Goal: Task Accomplishment & Management: Manage account settings

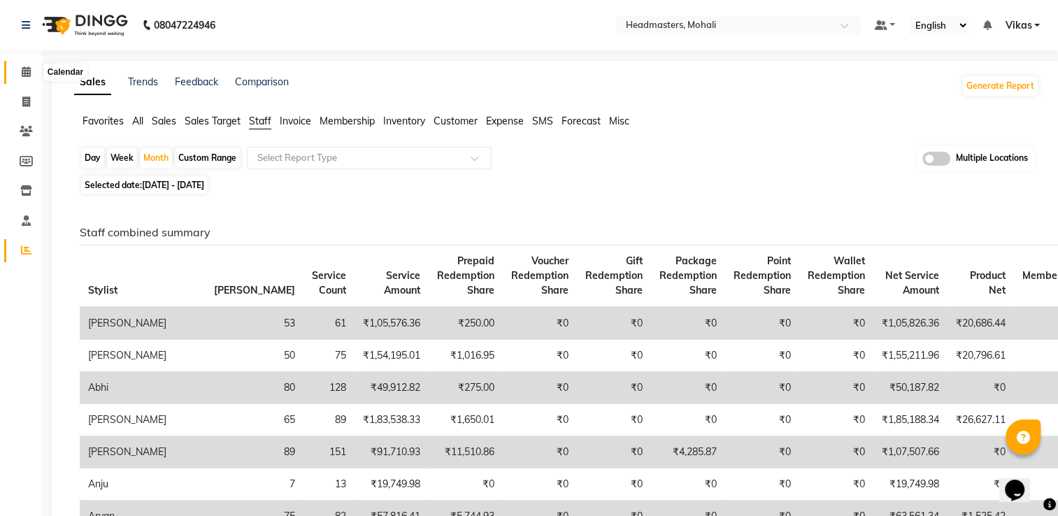
click at [22, 71] on icon at bounding box center [26, 71] width 9 height 10
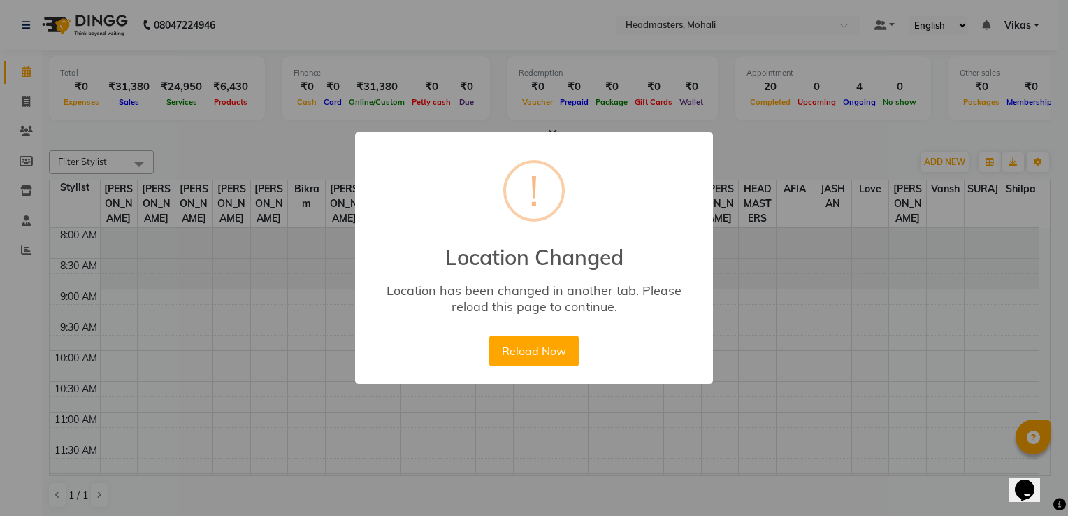
click at [185, 191] on div "× ! Location Changed Location has been changed in another tab. Please reload th…" at bounding box center [534, 258] width 1068 height 516
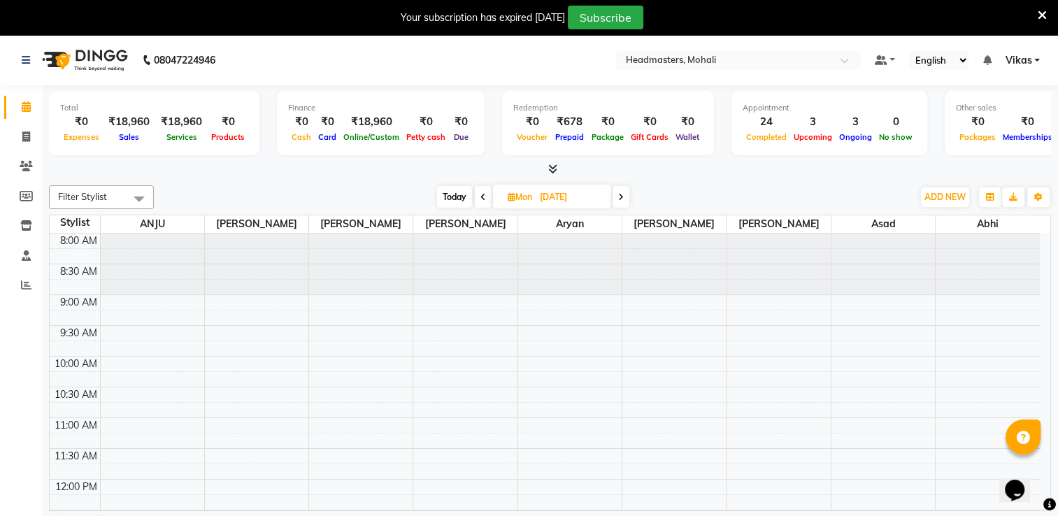
click at [455, 196] on span "Today" at bounding box center [454, 197] width 35 height 22
type input "04-09-2025"
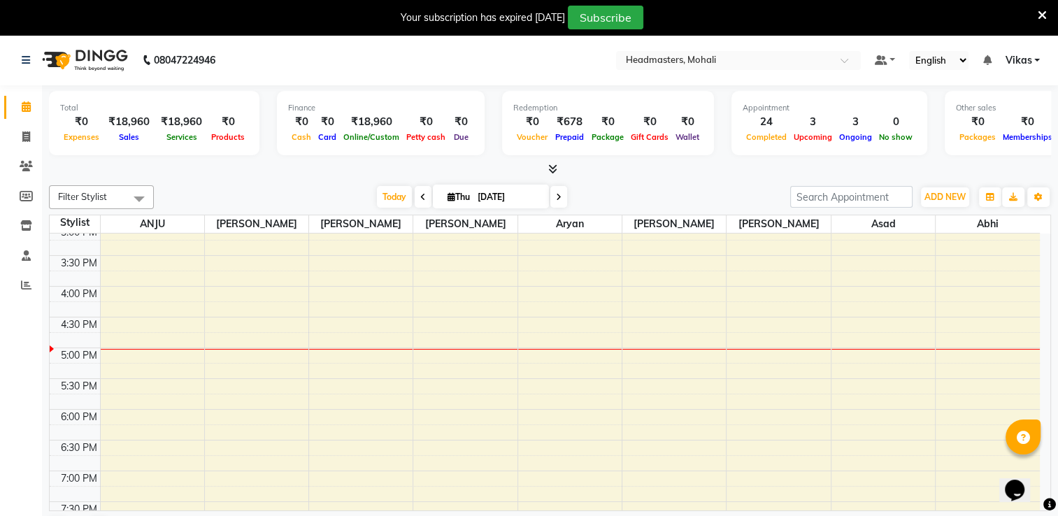
scroll to position [410, 0]
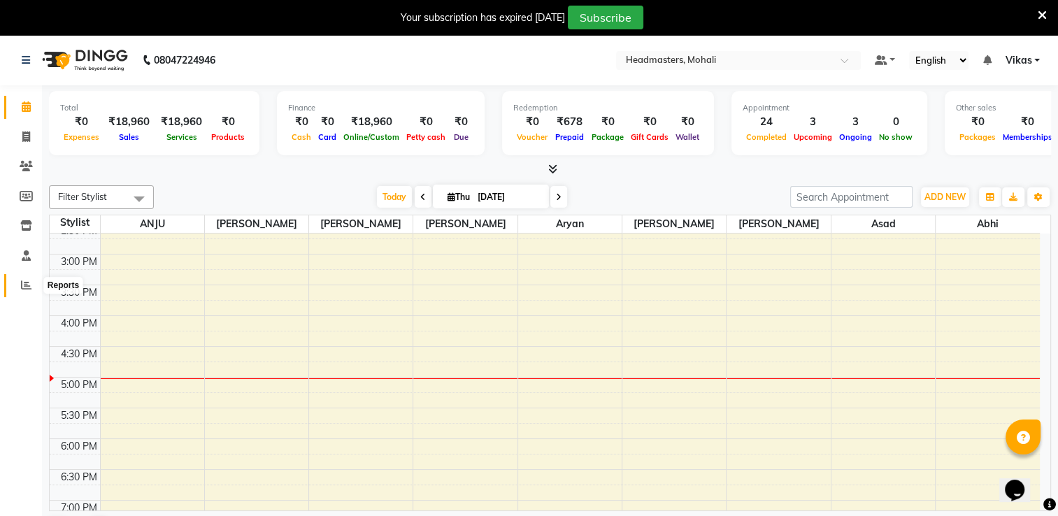
click at [21, 285] on icon at bounding box center [26, 285] width 10 height 10
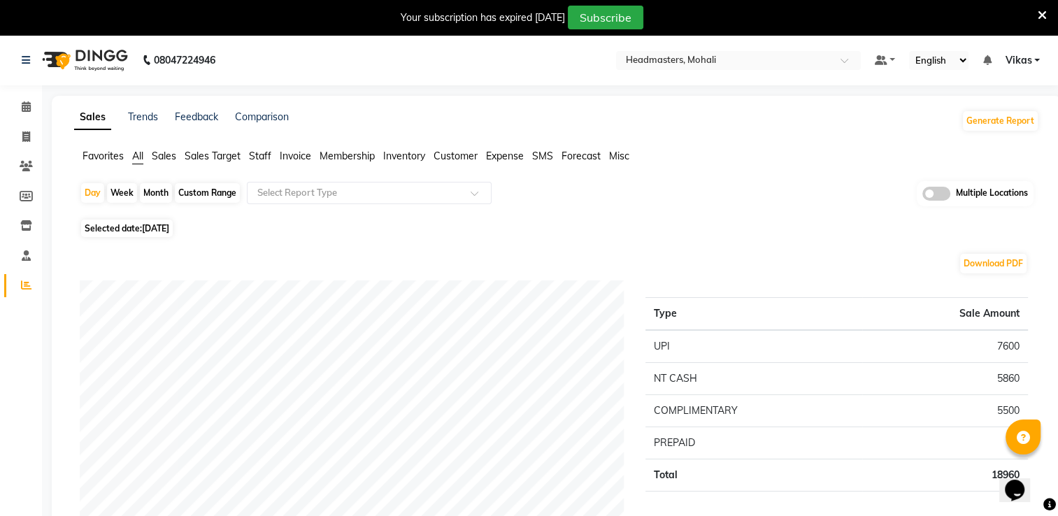
click at [165, 159] on span "Sales" at bounding box center [164, 156] width 24 height 13
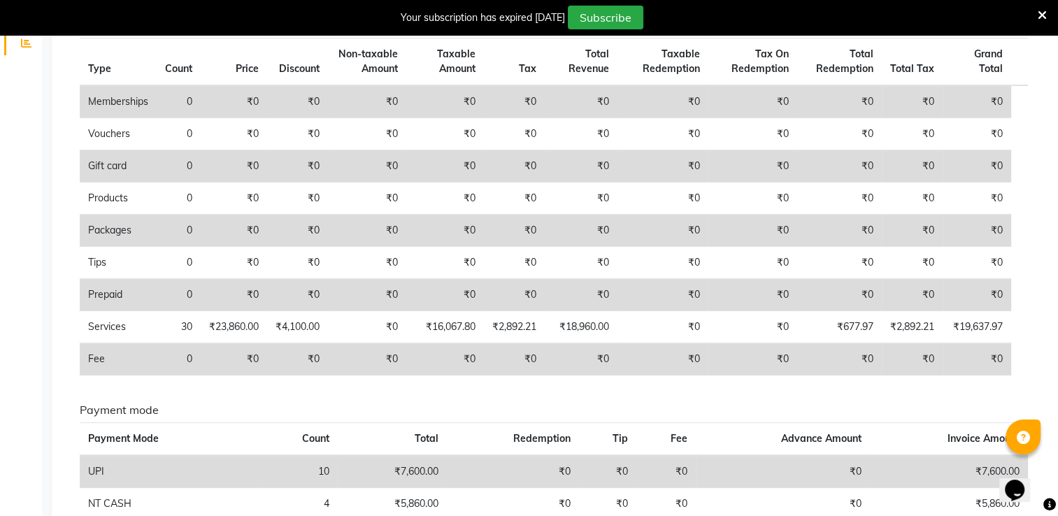
scroll to position [214, 0]
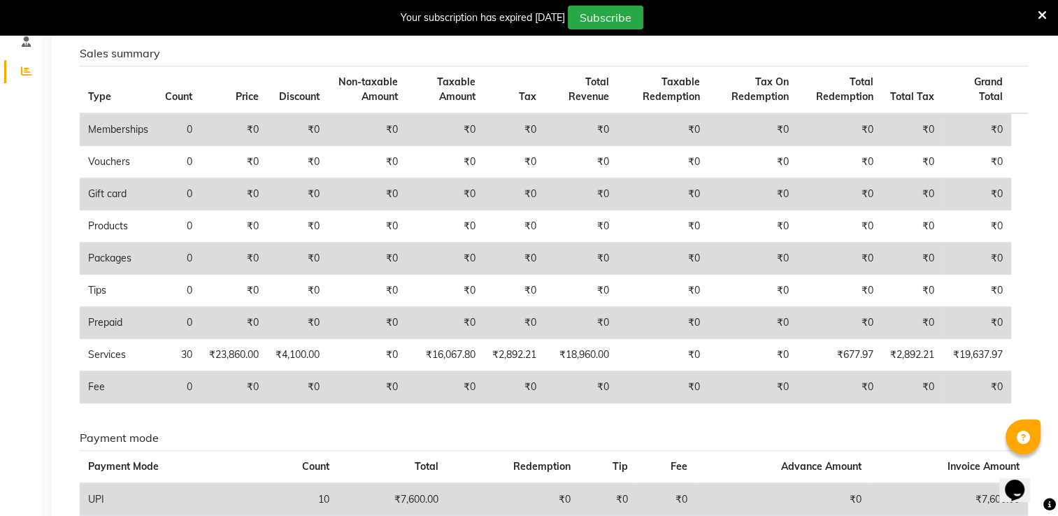
click at [1035, 10] on div "Your subscription has expired 4 days ago Subscribe" at bounding box center [522, 18] width 1032 height 24
click at [1038, 11] on icon at bounding box center [1042, 15] width 9 height 13
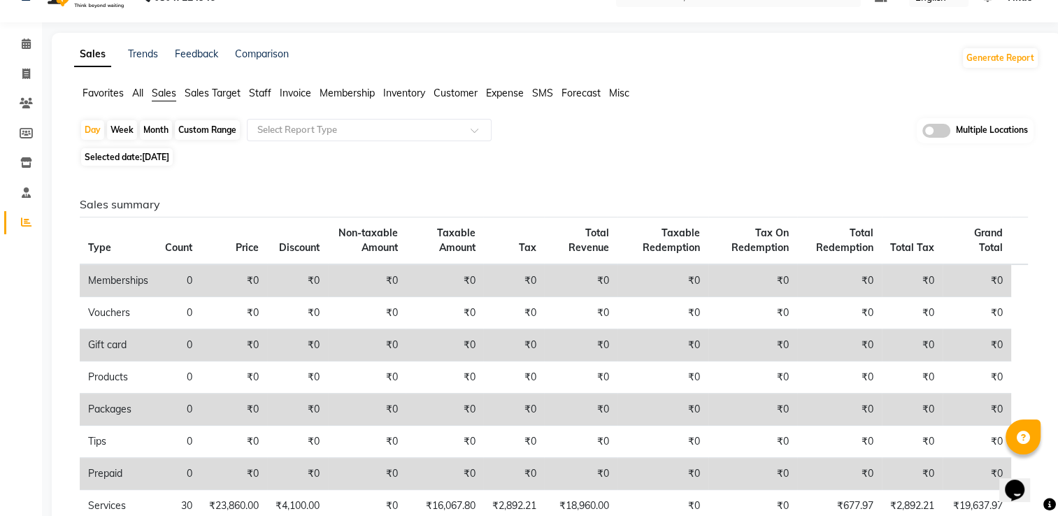
scroll to position [0, 0]
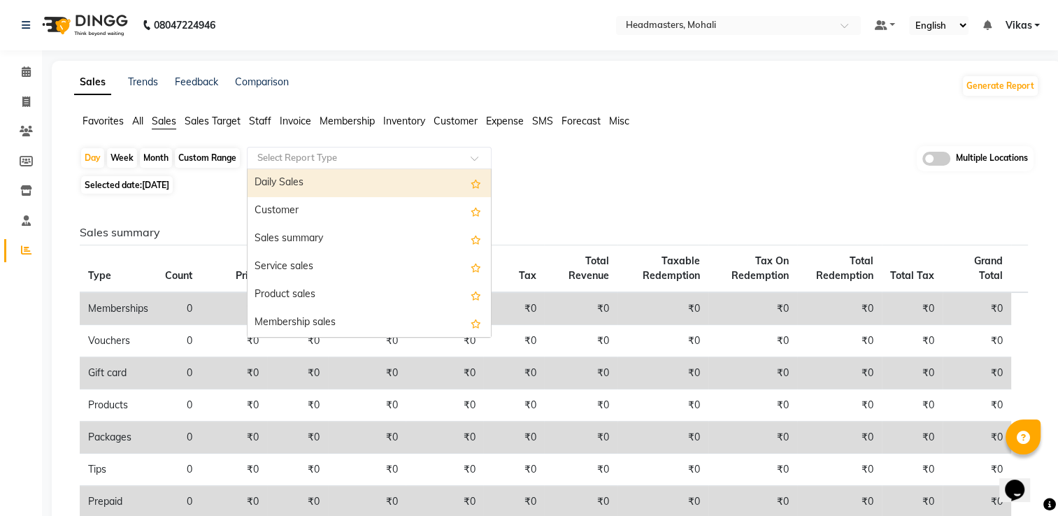
click at [403, 166] on div "Select Report Type" at bounding box center [369, 158] width 245 height 22
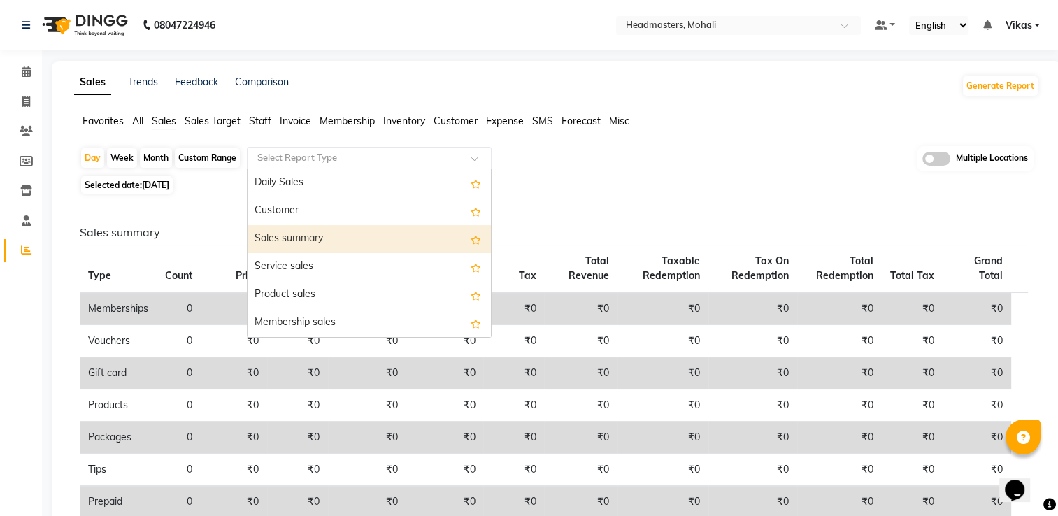
click at [371, 245] on div "Sales summary" at bounding box center [369, 239] width 243 height 28
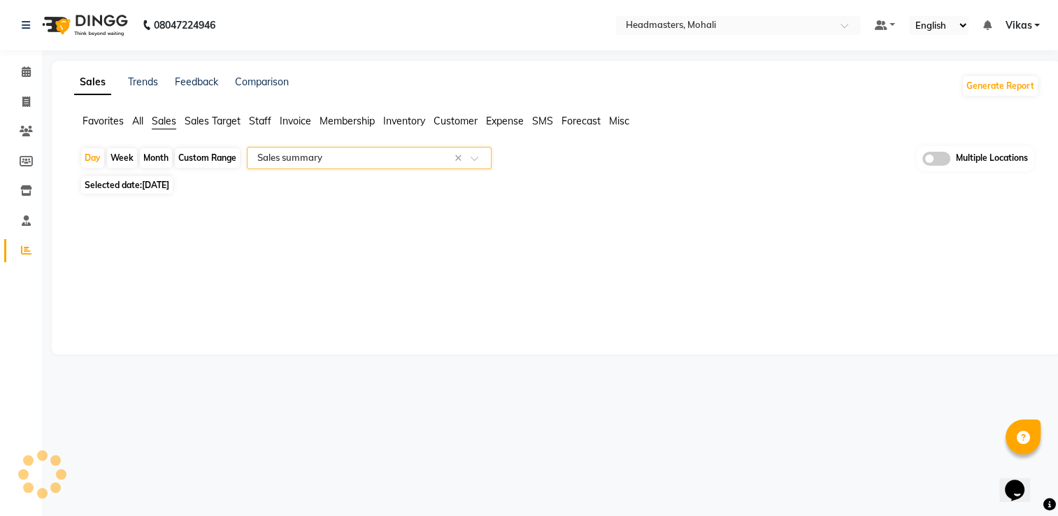
select select "full_report"
select select "csv"
click at [296, 124] on span "Invoice" at bounding box center [295, 121] width 31 height 13
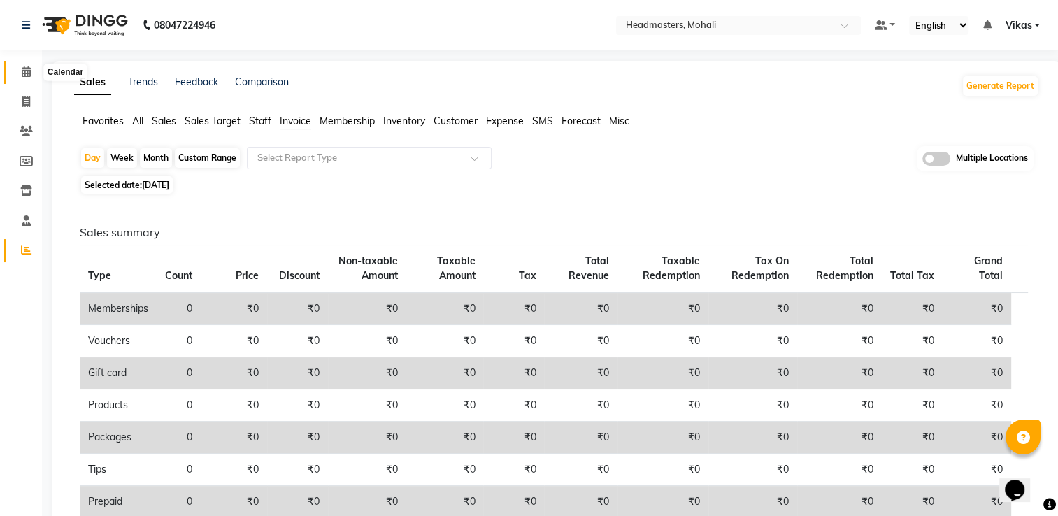
click at [31, 66] on span at bounding box center [26, 72] width 24 height 16
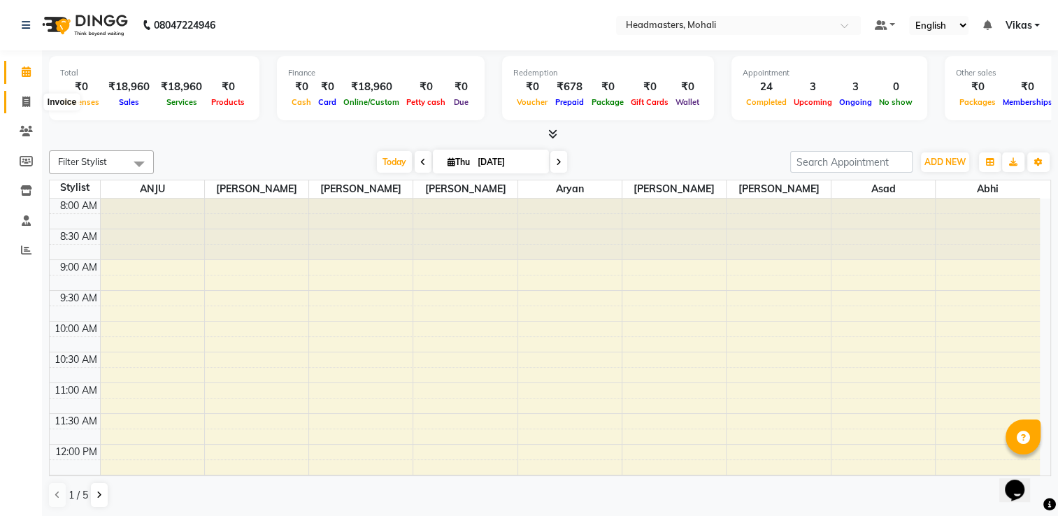
click at [22, 104] on icon at bounding box center [26, 101] width 8 height 10
select select "service"
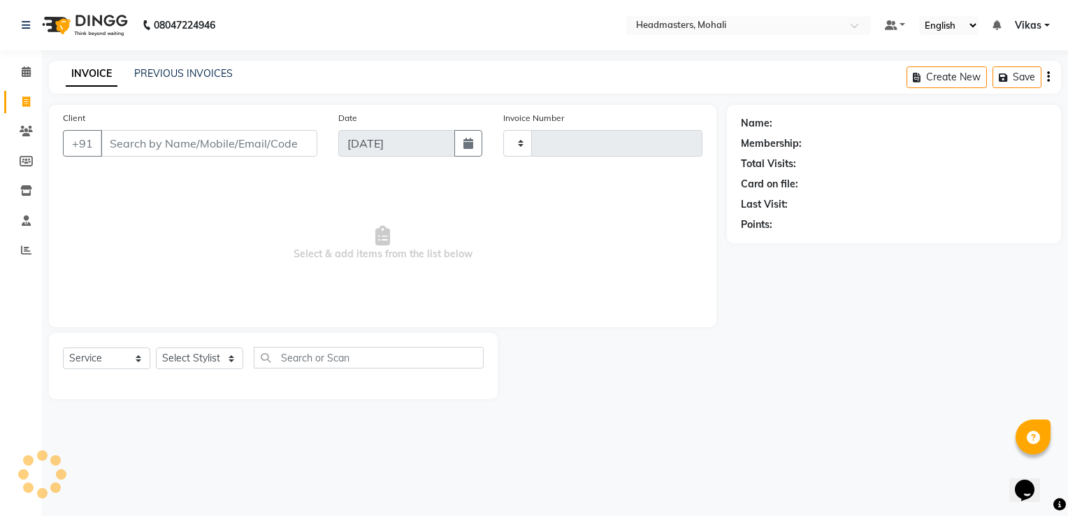
type input "8706"
select select "6604"
click at [17, 164] on span at bounding box center [26, 162] width 24 height 16
select select
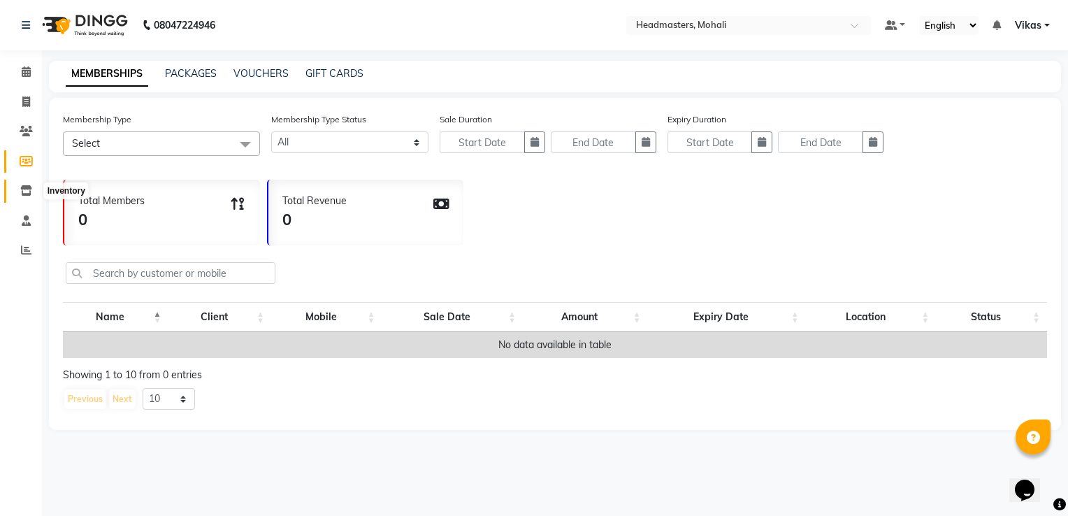
click at [25, 188] on icon at bounding box center [26, 190] width 12 height 10
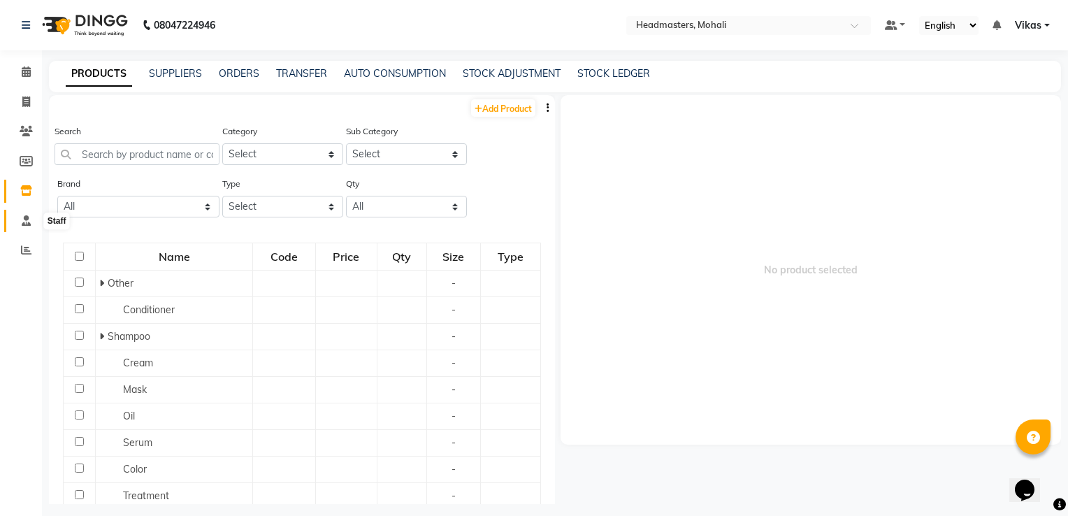
click at [26, 221] on icon at bounding box center [26, 220] width 9 height 10
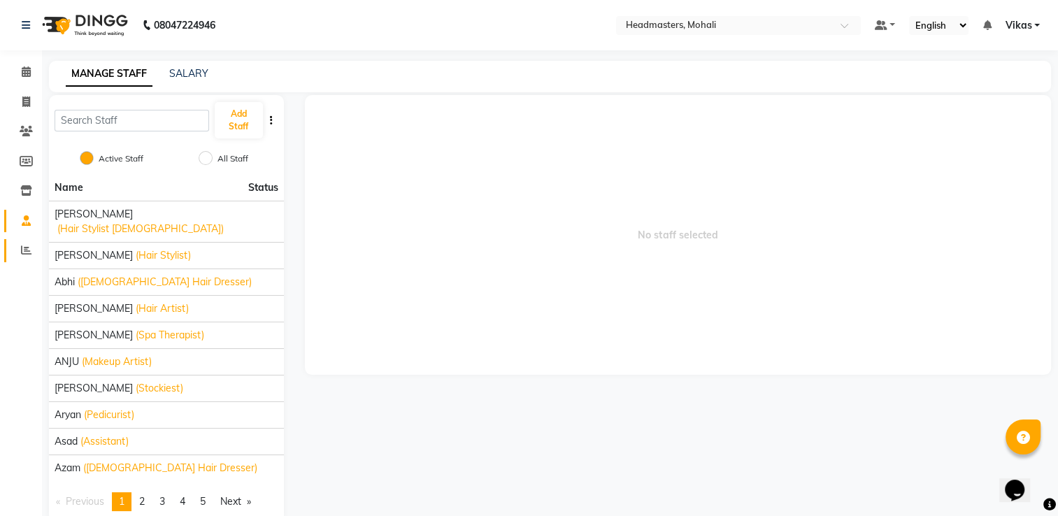
click at [27, 239] on link "Reports" at bounding box center [21, 250] width 34 height 23
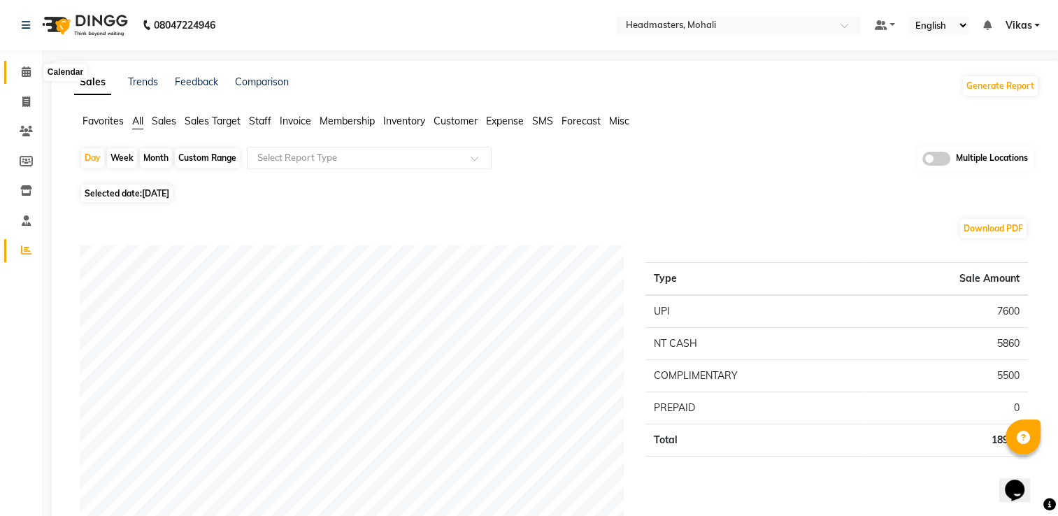
click at [28, 70] on icon at bounding box center [26, 71] width 9 height 10
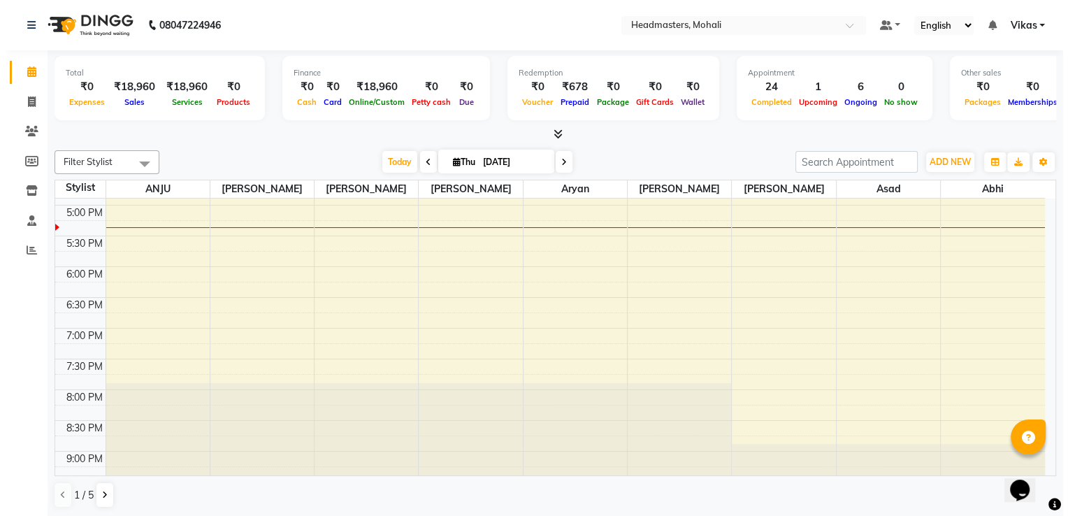
scroll to position [559, 0]
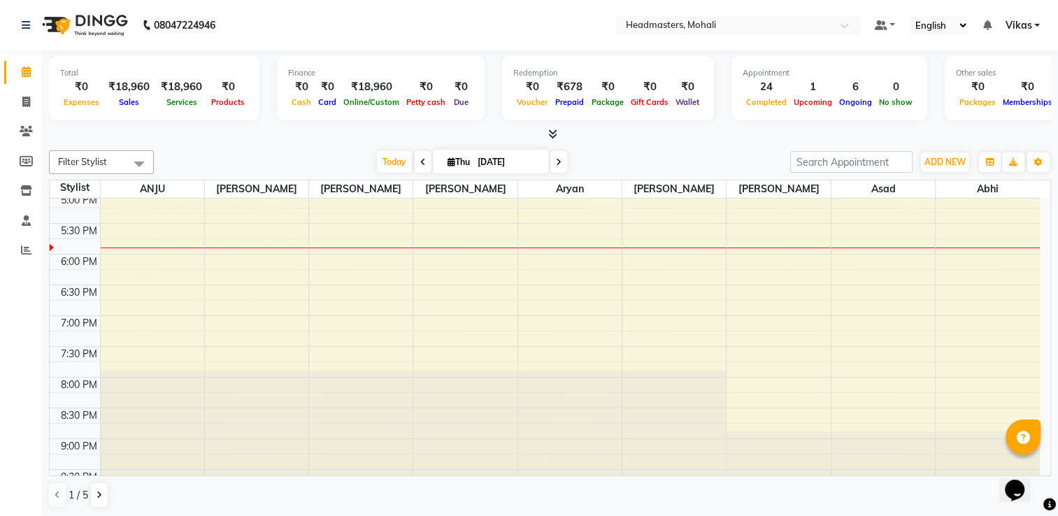
click at [1015, 27] on span "Vikas" at bounding box center [1018, 25] width 27 height 15
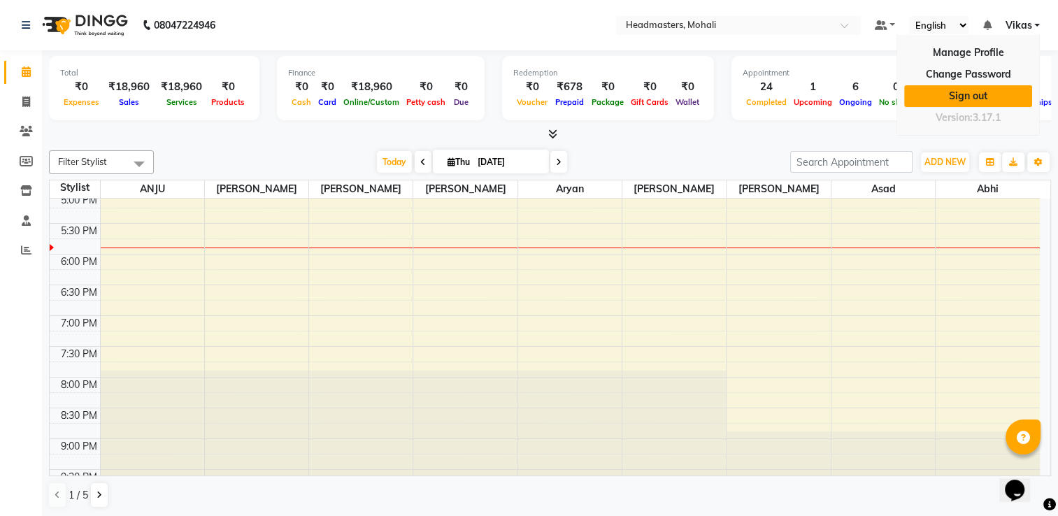
click at [983, 91] on link "Sign out" at bounding box center [968, 96] width 128 height 22
